Goal: Book appointment/travel/reservation

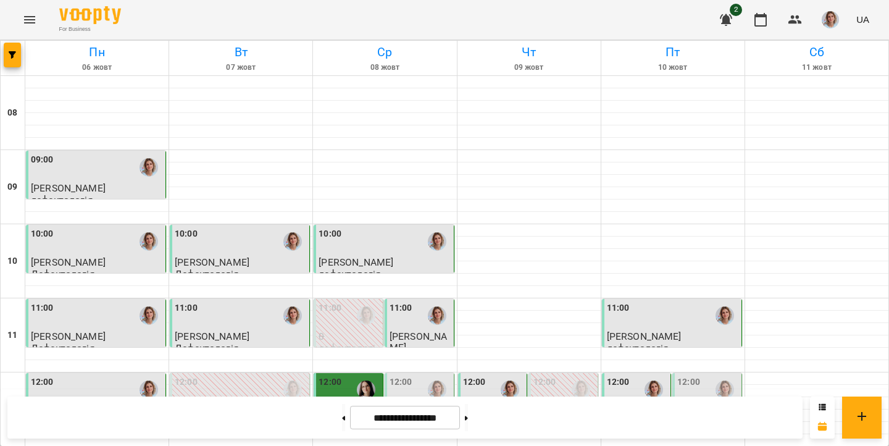
click at [397, 422] on input "**********" at bounding box center [405, 418] width 110 height 24
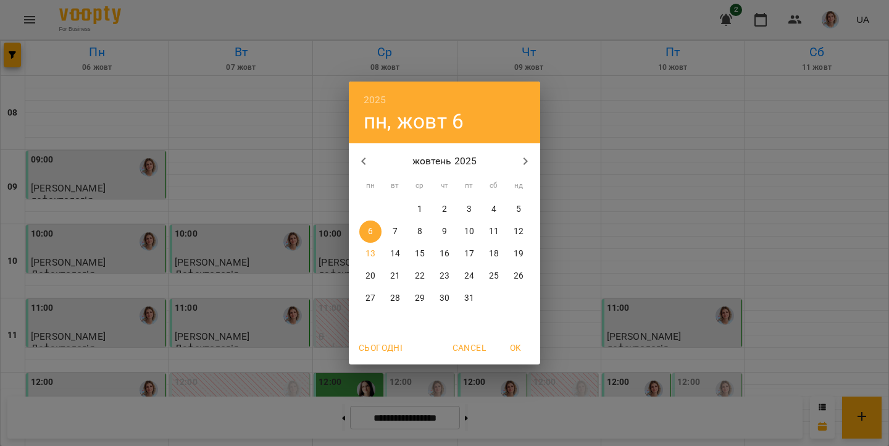
click at [375, 255] on p "13" at bounding box center [371, 254] width 10 height 12
type input "**********"
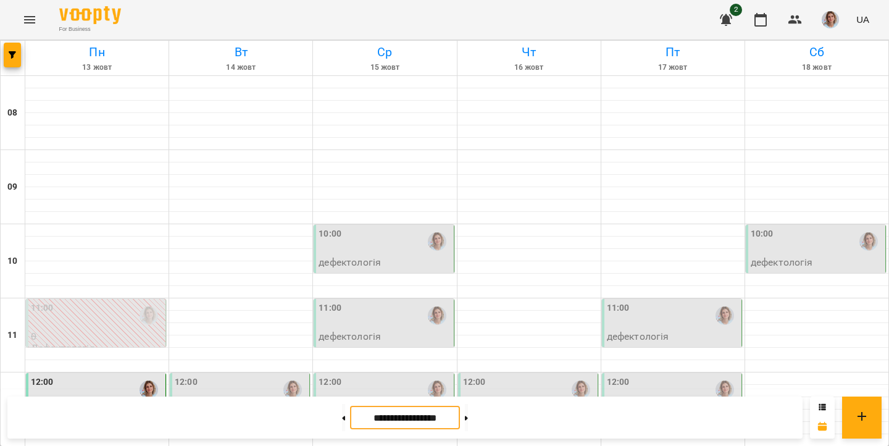
scroll to position [575, 0]
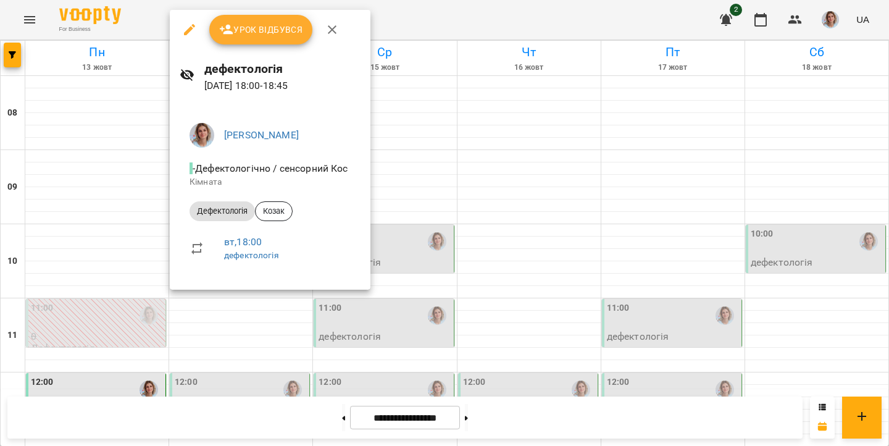
click at [436, 185] on div at bounding box center [444, 223] width 889 height 446
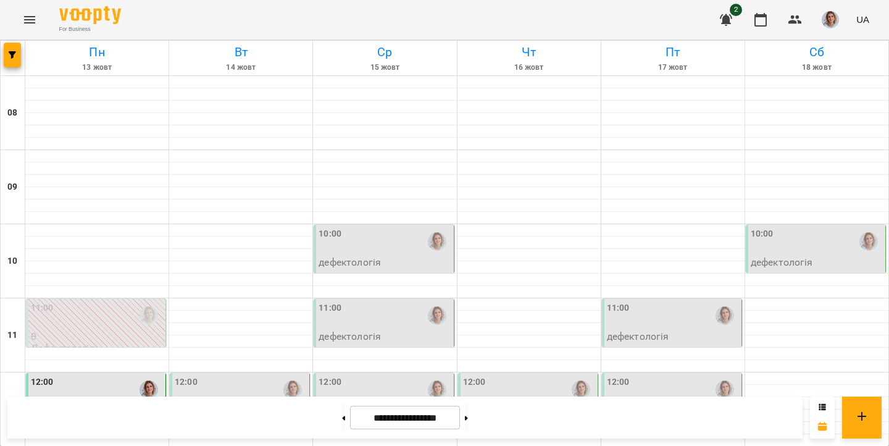
scroll to position [487, 0]
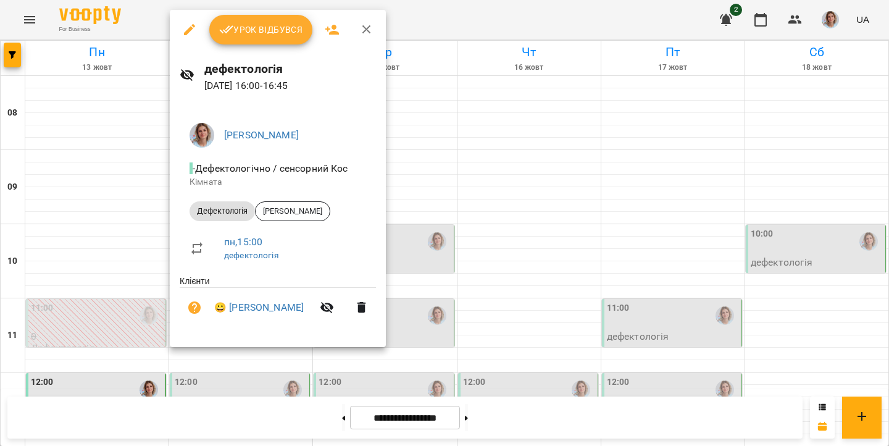
click at [459, 166] on div at bounding box center [444, 223] width 889 height 446
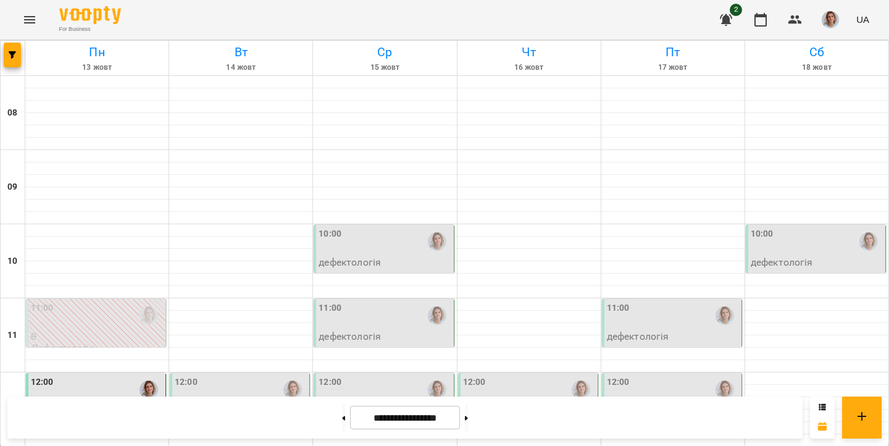
scroll to position [356, 0]
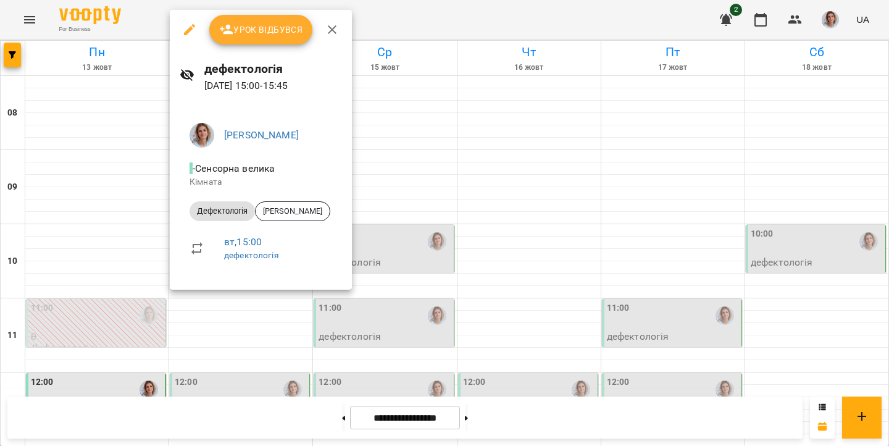
click at [392, 188] on div at bounding box center [444, 223] width 889 height 446
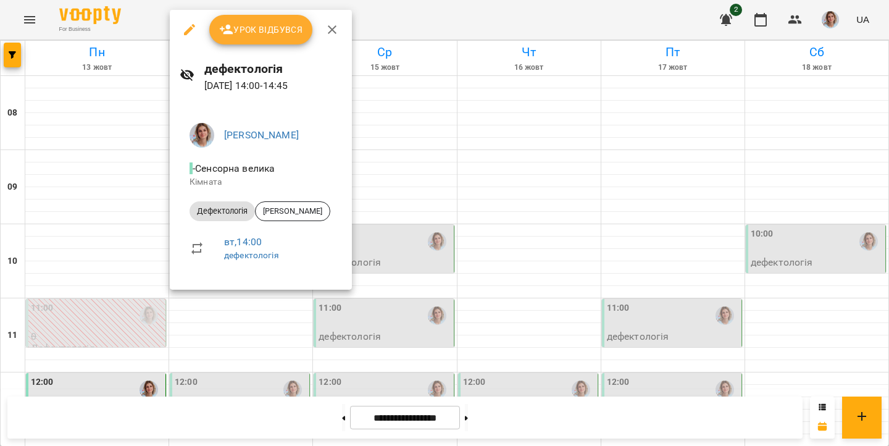
click at [372, 154] on div at bounding box center [444, 223] width 889 height 446
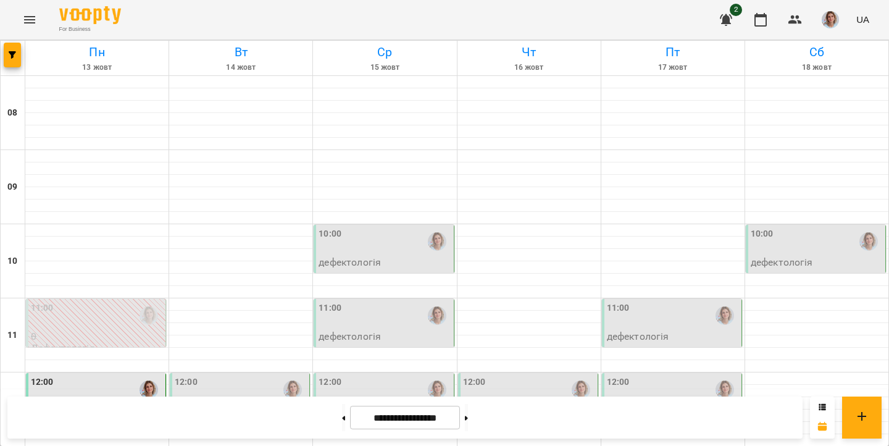
scroll to position [175, 0]
click at [224, 376] on div "12:00" at bounding box center [241, 390] width 132 height 28
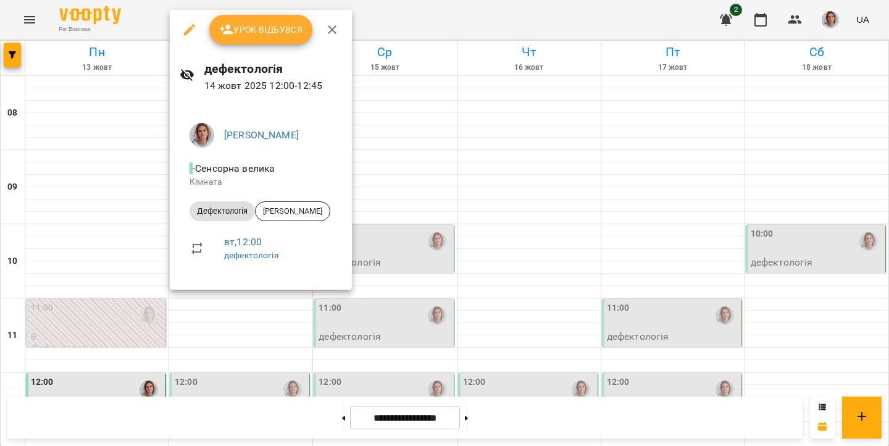
click at [440, 110] on div at bounding box center [444, 223] width 889 height 446
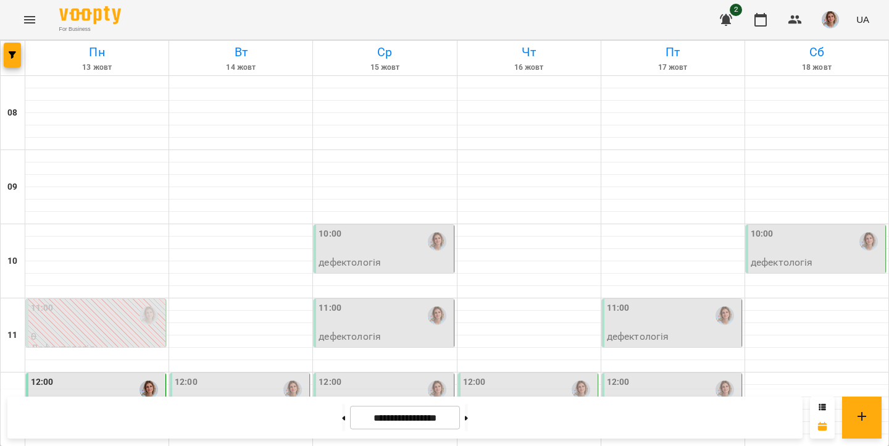
scroll to position [575, 0]
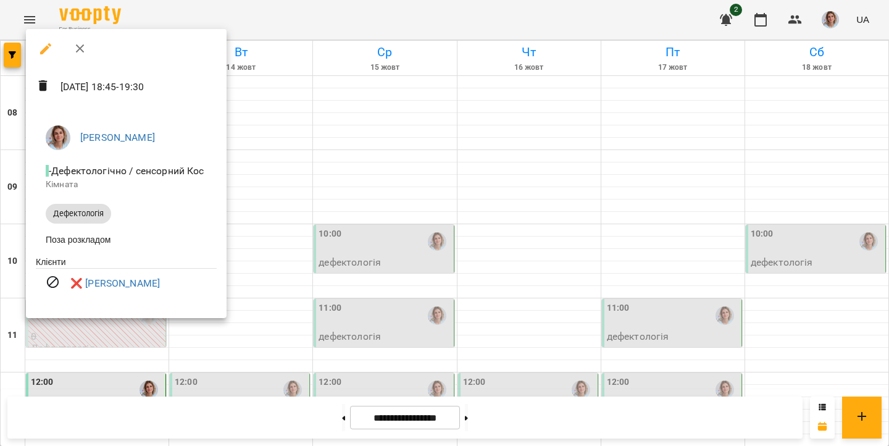
click at [65, 318] on div "[PERSON_NAME] - Дефектологічно / сенсорний Кос Кімната Дефектологія Поза розкла…" at bounding box center [126, 212] width 201 height 212
click at [224, 359] on div at bounding box center [444, 223] width 889 height 446
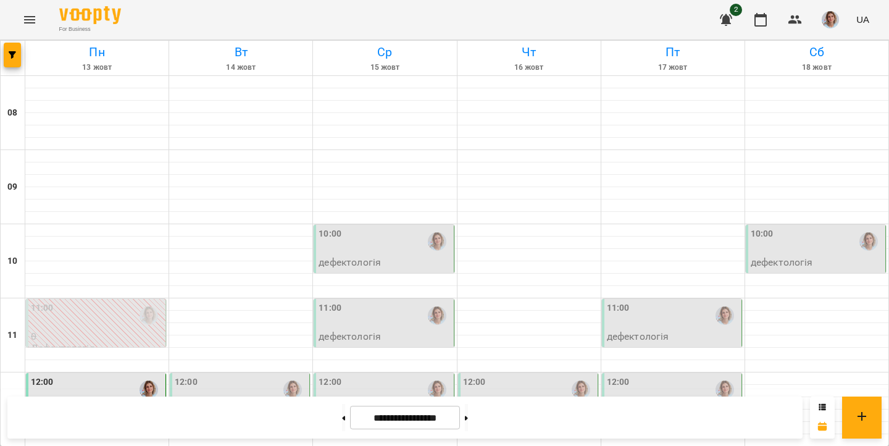
scroll to position [0, 0]
